Goal: Contribute content: Add original content to the website for others to see

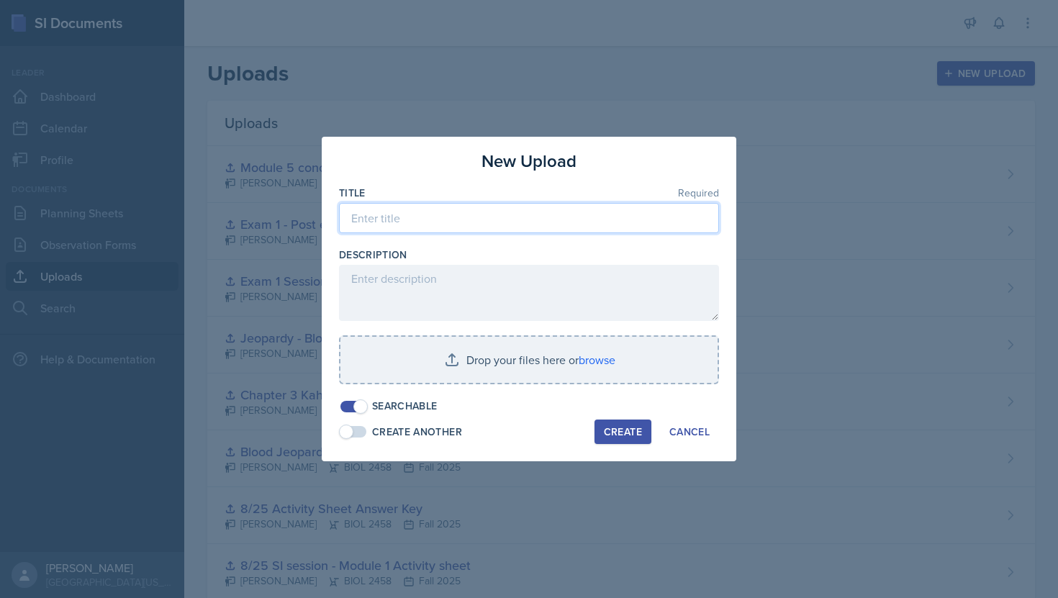
click at [436, 225] on input at bounding box center [529, 218] width 380 height 30
type input "M"
type input "Module 5 learning objective quiz"
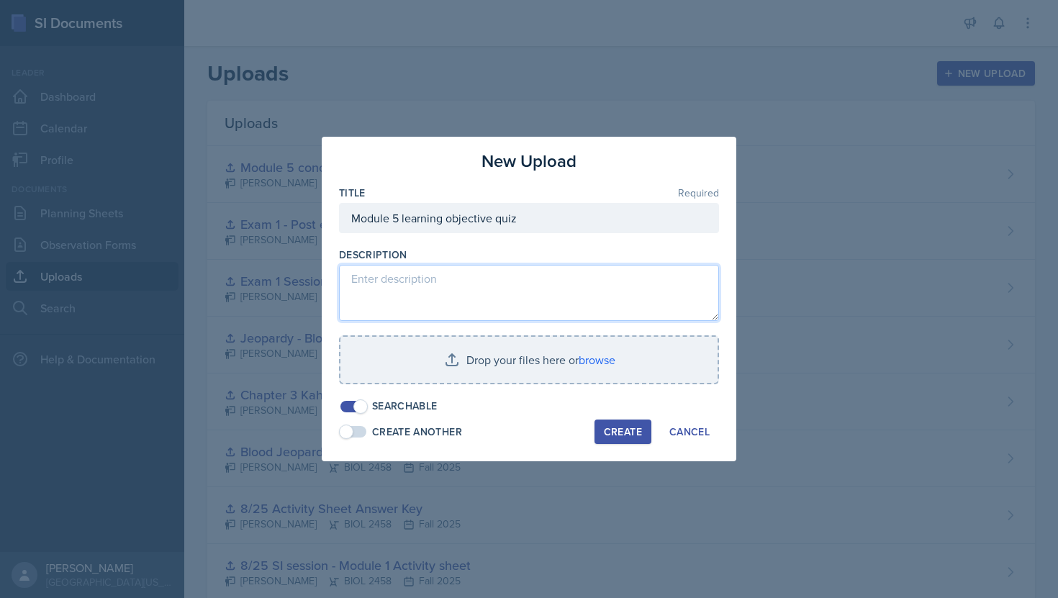
click at [461, 295] on textarea at bounding box center [529, 293] width 380 height 56
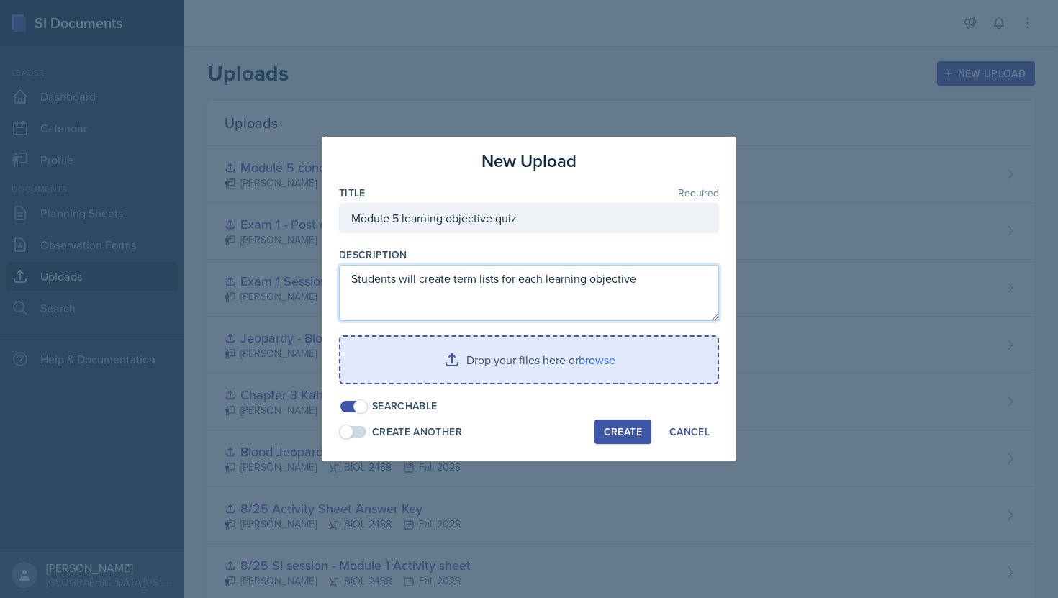
type textarea "Students will create term lists for each learning objective"
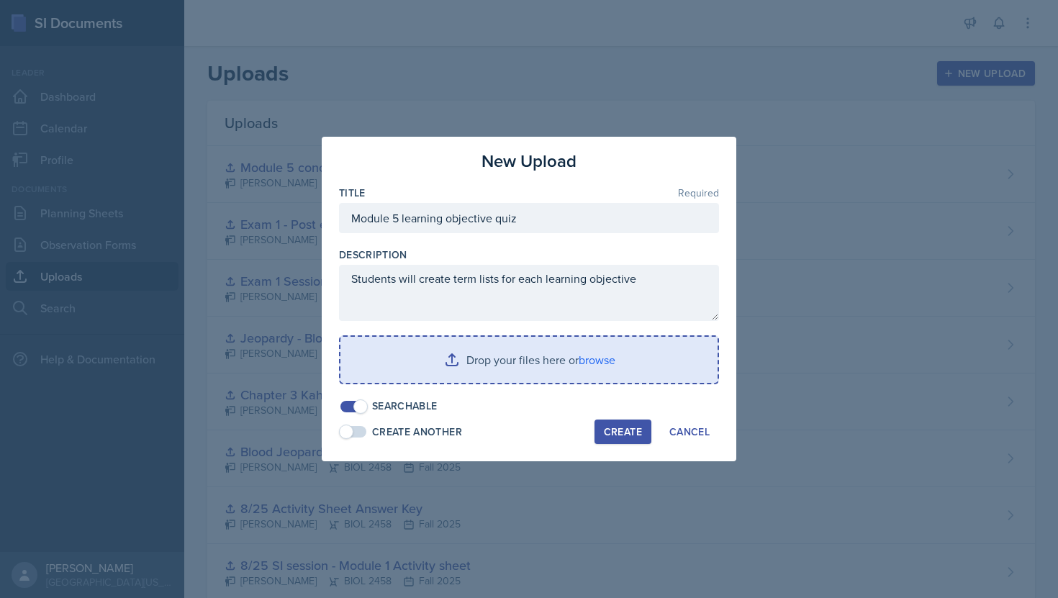
click at [599, 368] on input "file" at bounding box center [528, 360] width 377 height 46
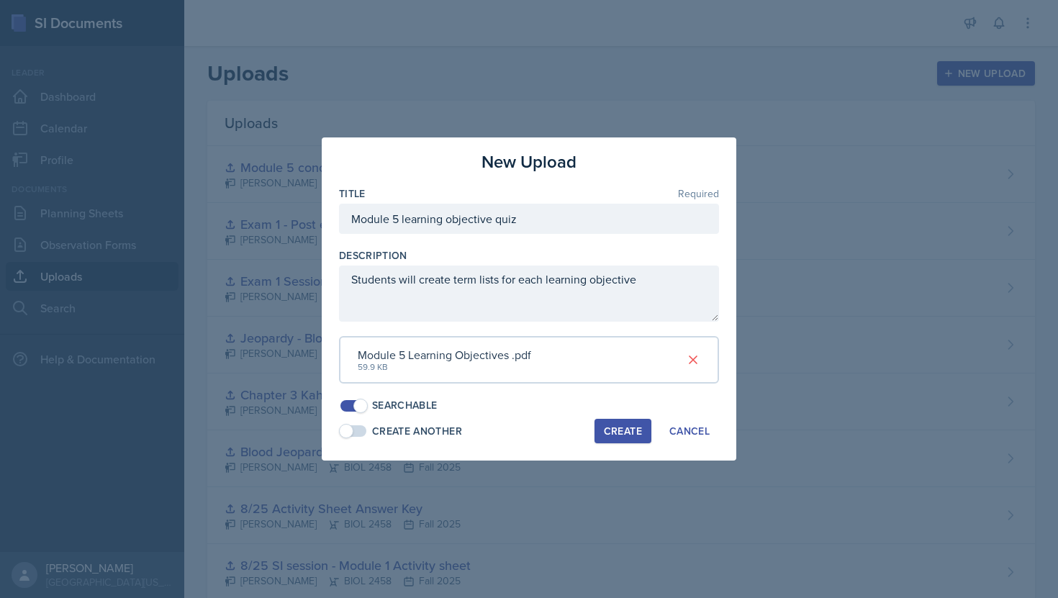
click at [633, 420] on button "Create" at bounding box center [622, 431] width 57 height 24
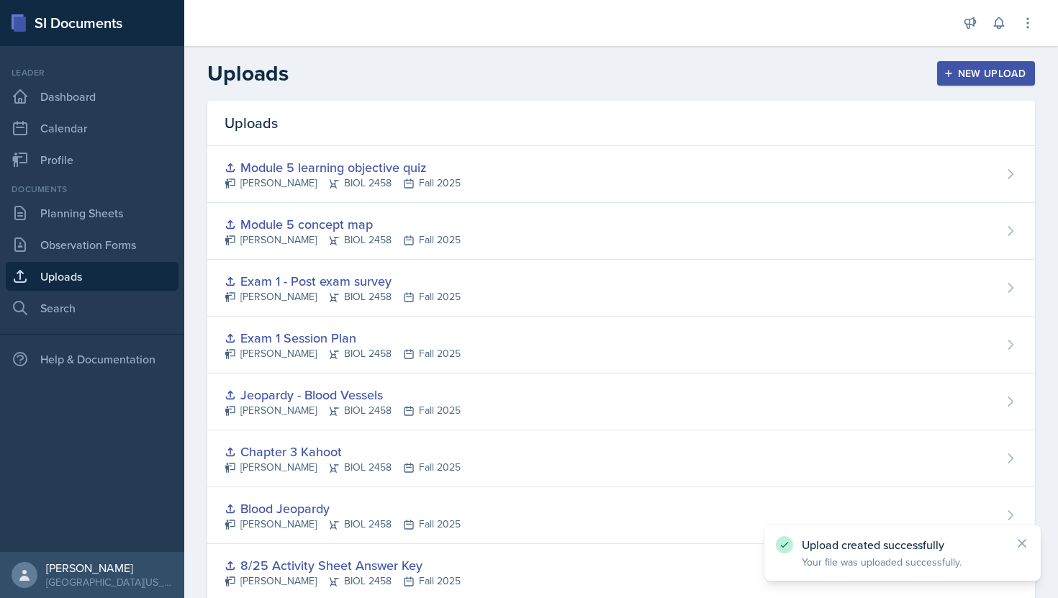
click at [654, 94] on header "Uploads New Upload" at bounding box center [621, 73] width 874 height 55
